Goal: Task Accomplishment & Management: Complete application form

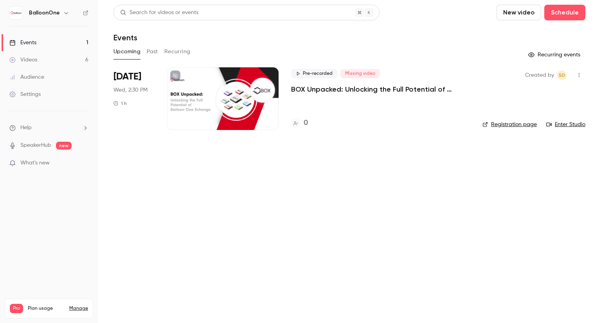
click at [513, 16] on button "New video" at bounding box center [518, 13] width 45 height 16
drag, startPoint x: 470, startPoint y: 26, endPoint x: 500, endPoint y: 17, distance: 31.1
click at [471, 25] on div at bounding box center [300, 161] width 601 height 323
click at [578, 11] on button "Schedule" at bounding box center [564, 13] width 41 height 16
click at [559, 32] on div "One time event" at bounding box center [548, 34] width 59 height 8
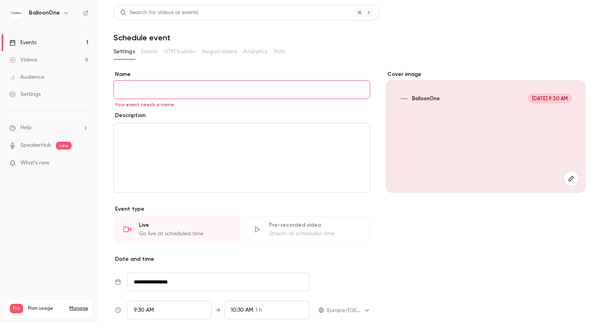
paste input "**********"
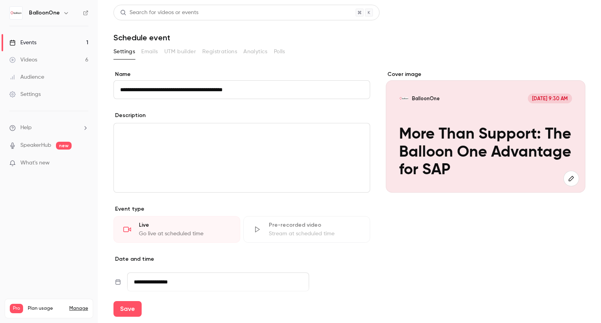
type input "**********"
click at [201, 151] on div "editor" at bounding box center [242, 157] width 256 height 69
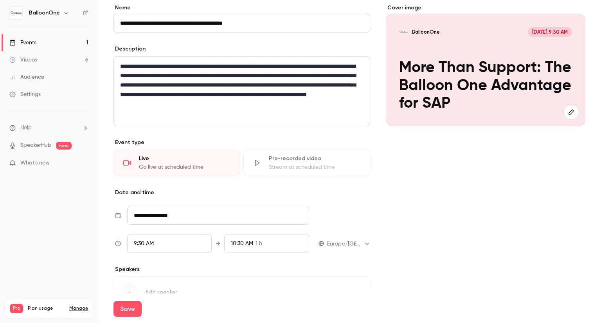
scroll to position [114, 0]
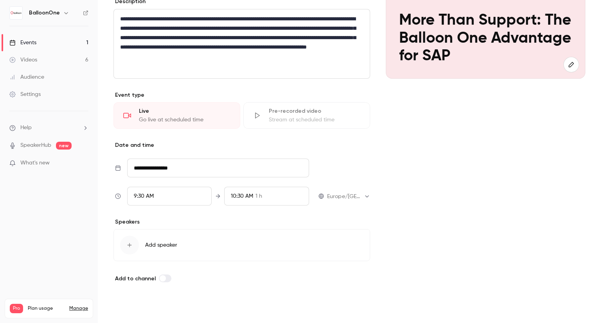
click at [117, 308] on button "Save" at bounding box center [127, 309] width 28 height 16
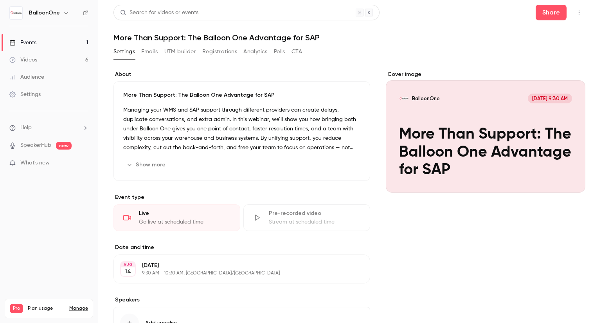
click at [37, 153] on ul "Help SpeakerHub new What's new" at bounding box center [49, 146] width 98 height 70
click at [36, 150] on ul "Help SpeakerHub new What's new" at bounding box center [49, 146] width 98 height 70
click at [34, 148] on link "SpeakerHub" at bounding box center [35, 145] width 31 height 8
